Goal: Information Seeking & Learning: Check status

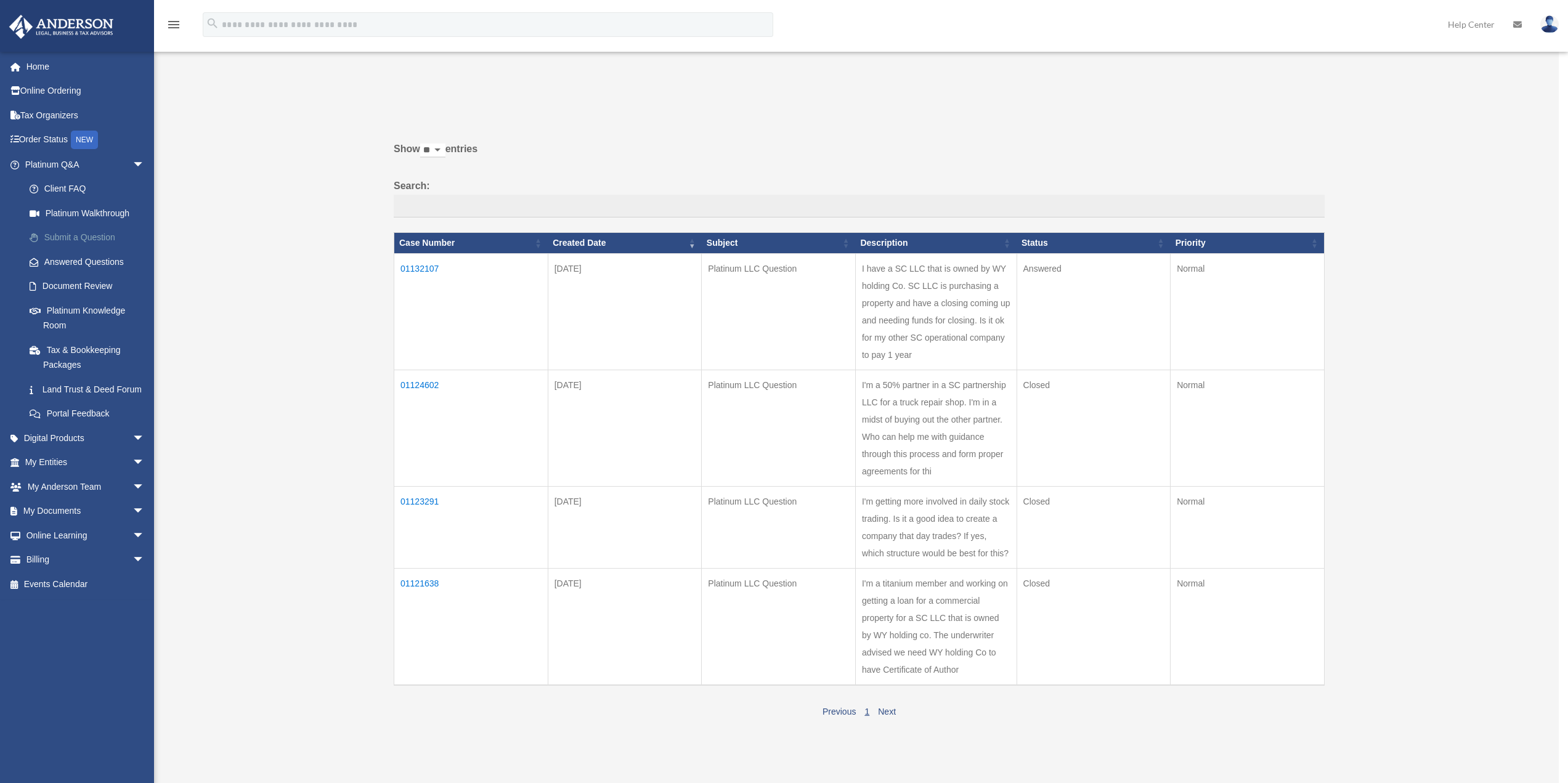
click at [77, 238] on link "Submit a Question" at bounding box center [90, 238] width 146 height 25
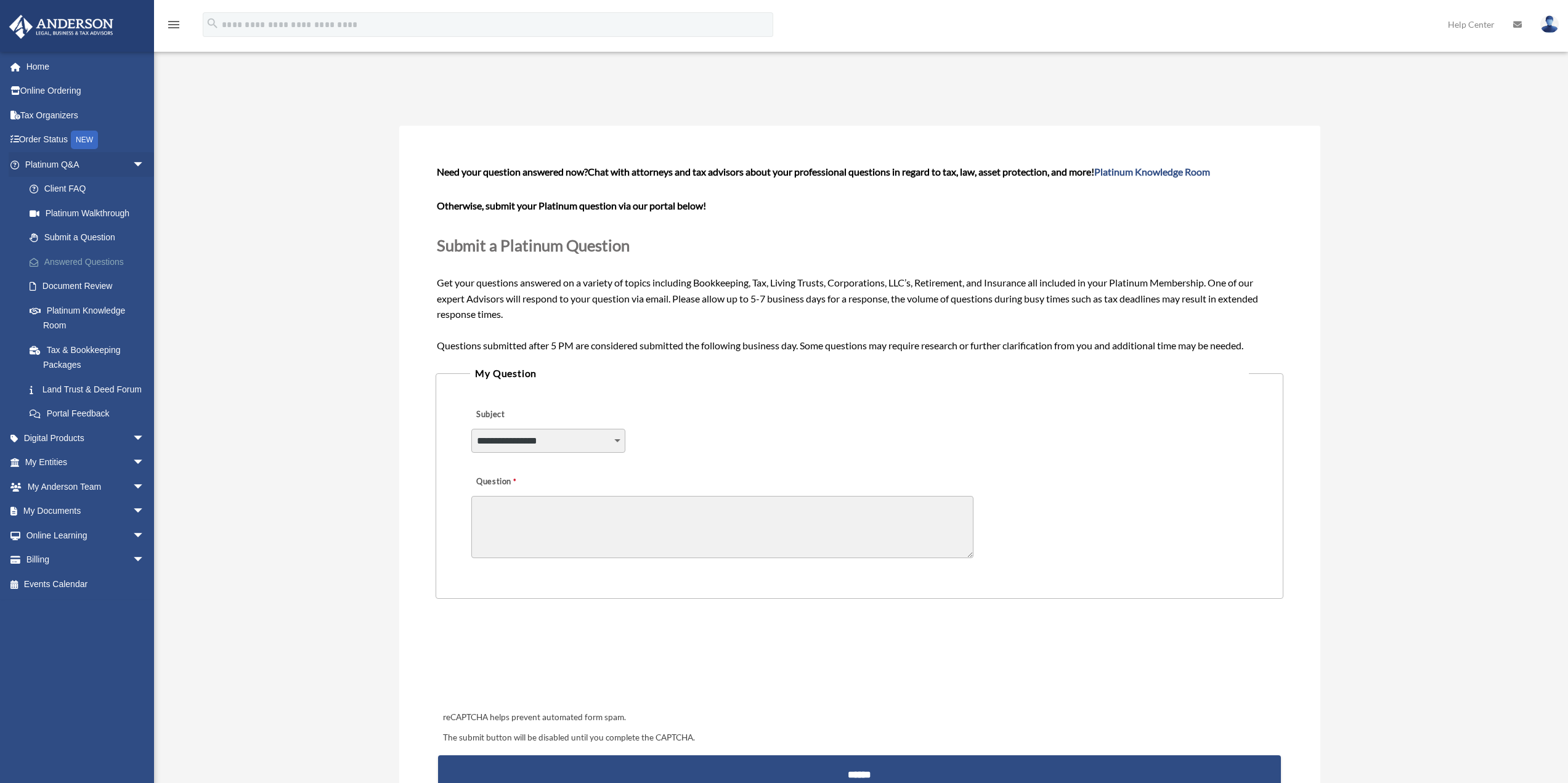
click at [76, 259] on link "Answered Questions" at bounding box center [90, 262] width 146 height 25
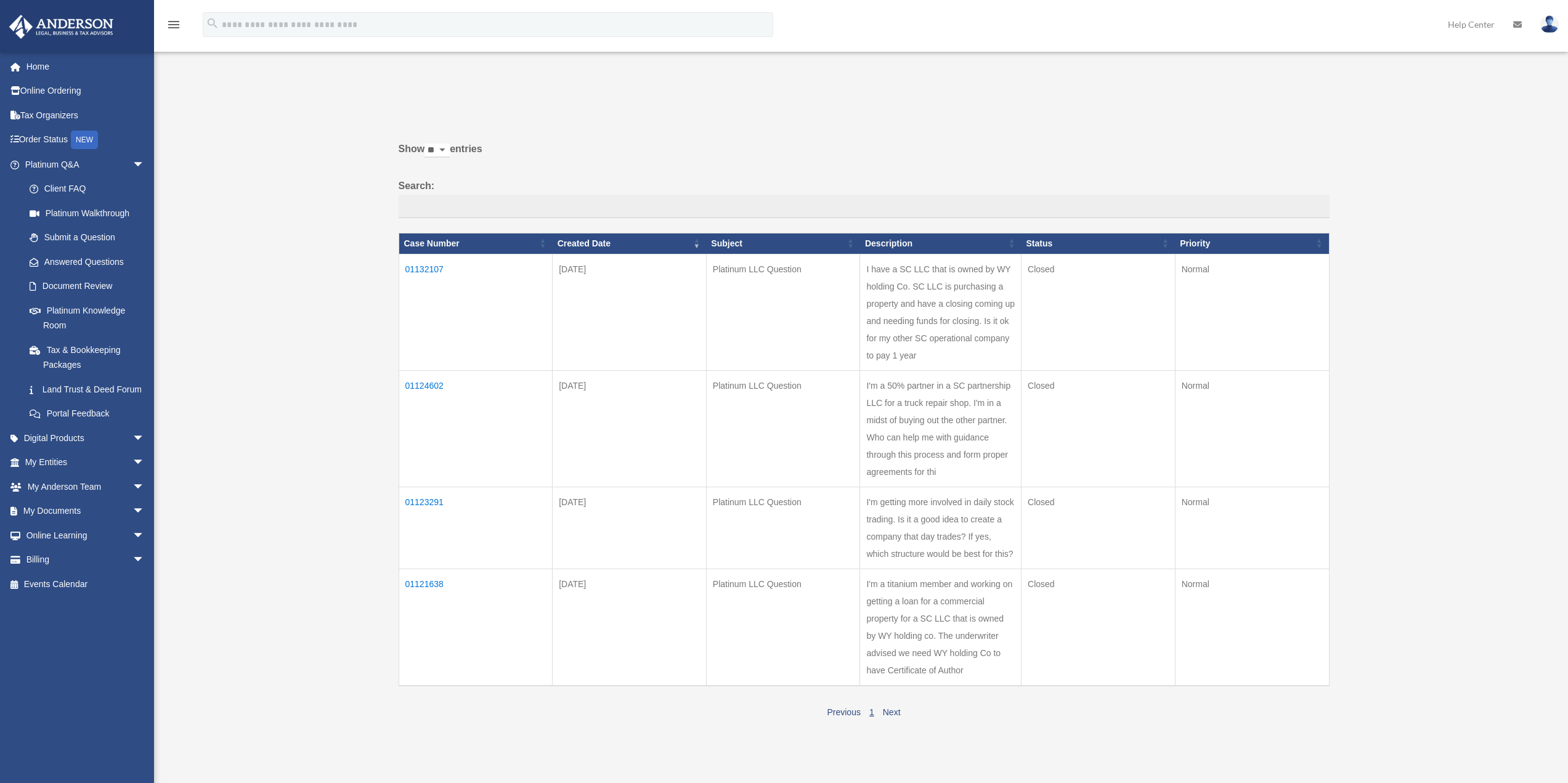
click at [426, 266] on td "01132107" at bounding box center [476, 312] width 154 height 117
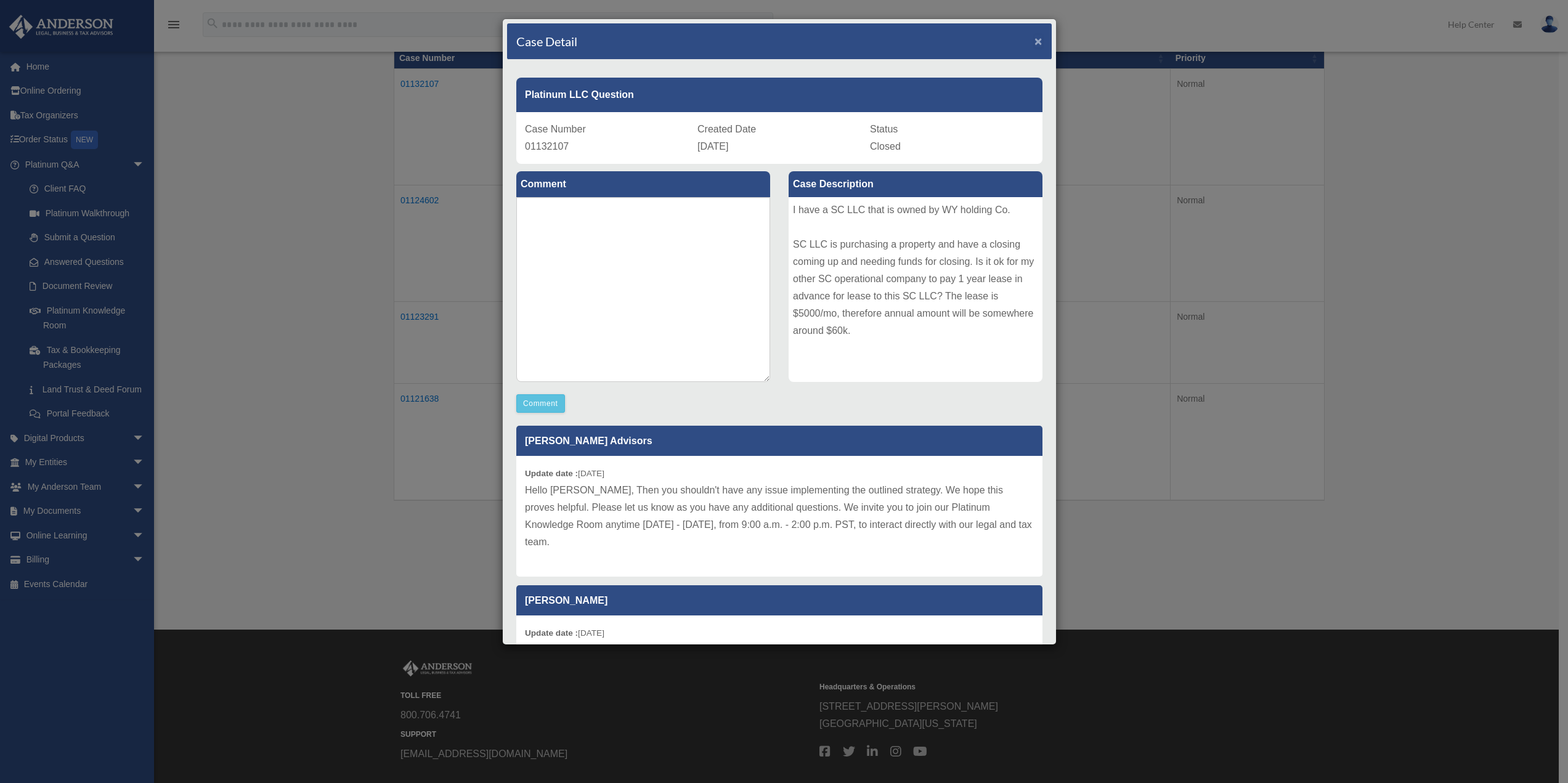
click at [1034, 39] on span "×" at bounding box center [1038, 40] width 8 height 14
